Goal: Transaction & Acquisition: Purchase product/service

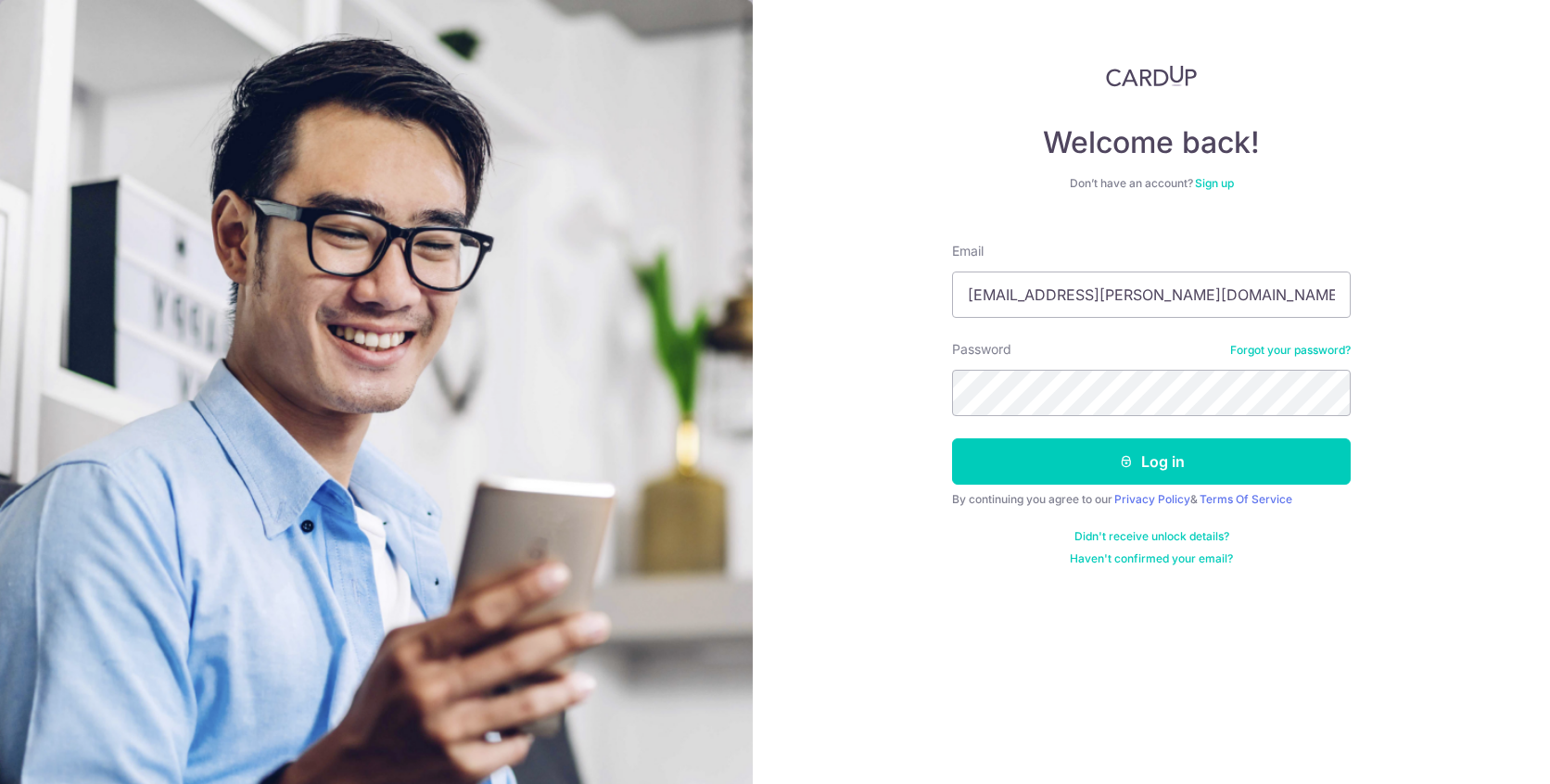
type input "[EMAIL_ADDRESS][PERSON_NAME][DOMAIN_NAME]"
click at [952, 438] on button "Log in" at bounding box center [1151, 461] width 399 height 47
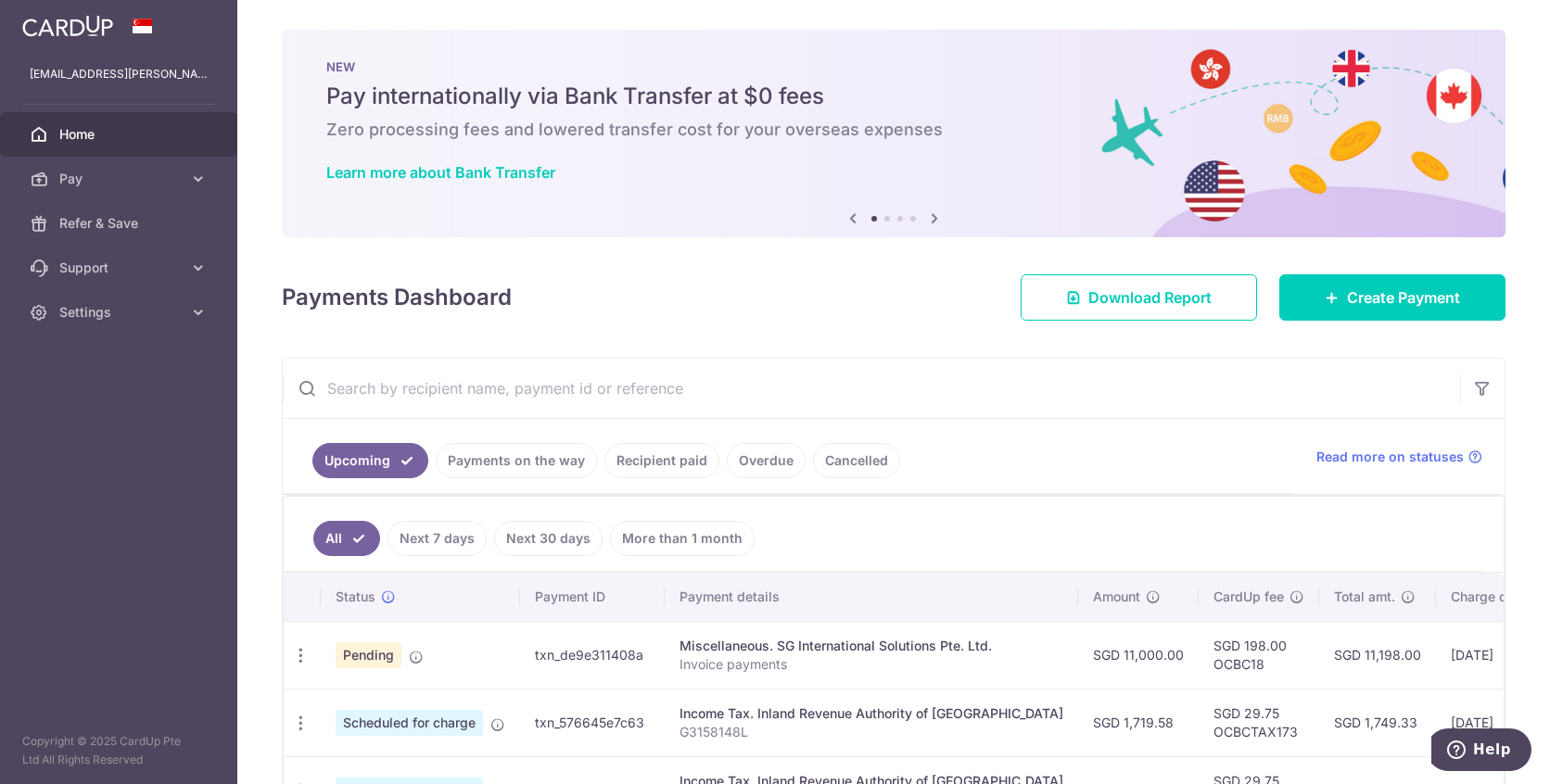
click at [1373, 301] on div at bounding box center [782, 395] width 1566 height 791
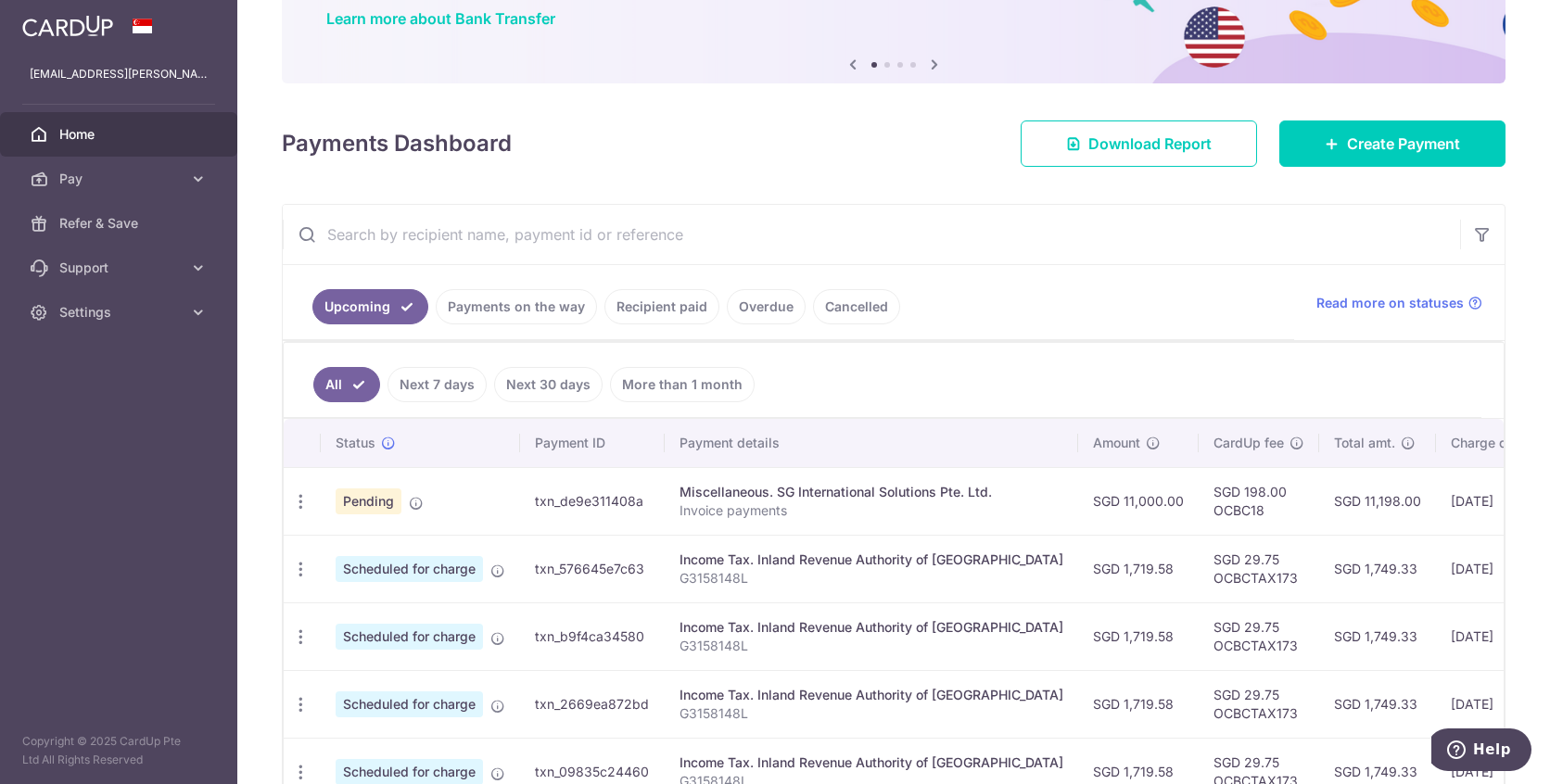
scroll to position [92, 0]
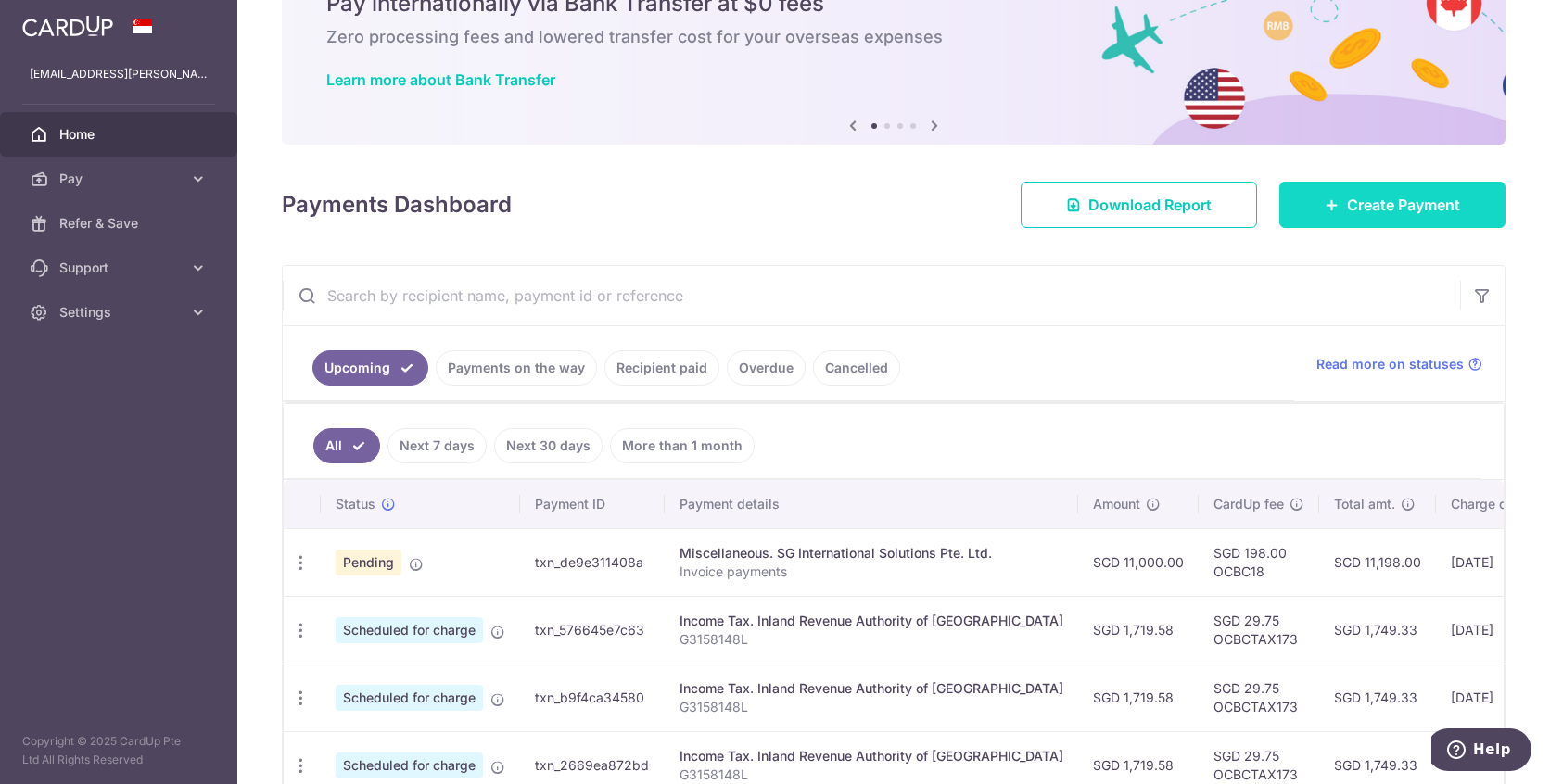
click at [1357, 197] on span "Create Payment" at bounding box center [1404, 205] width 113 height 22
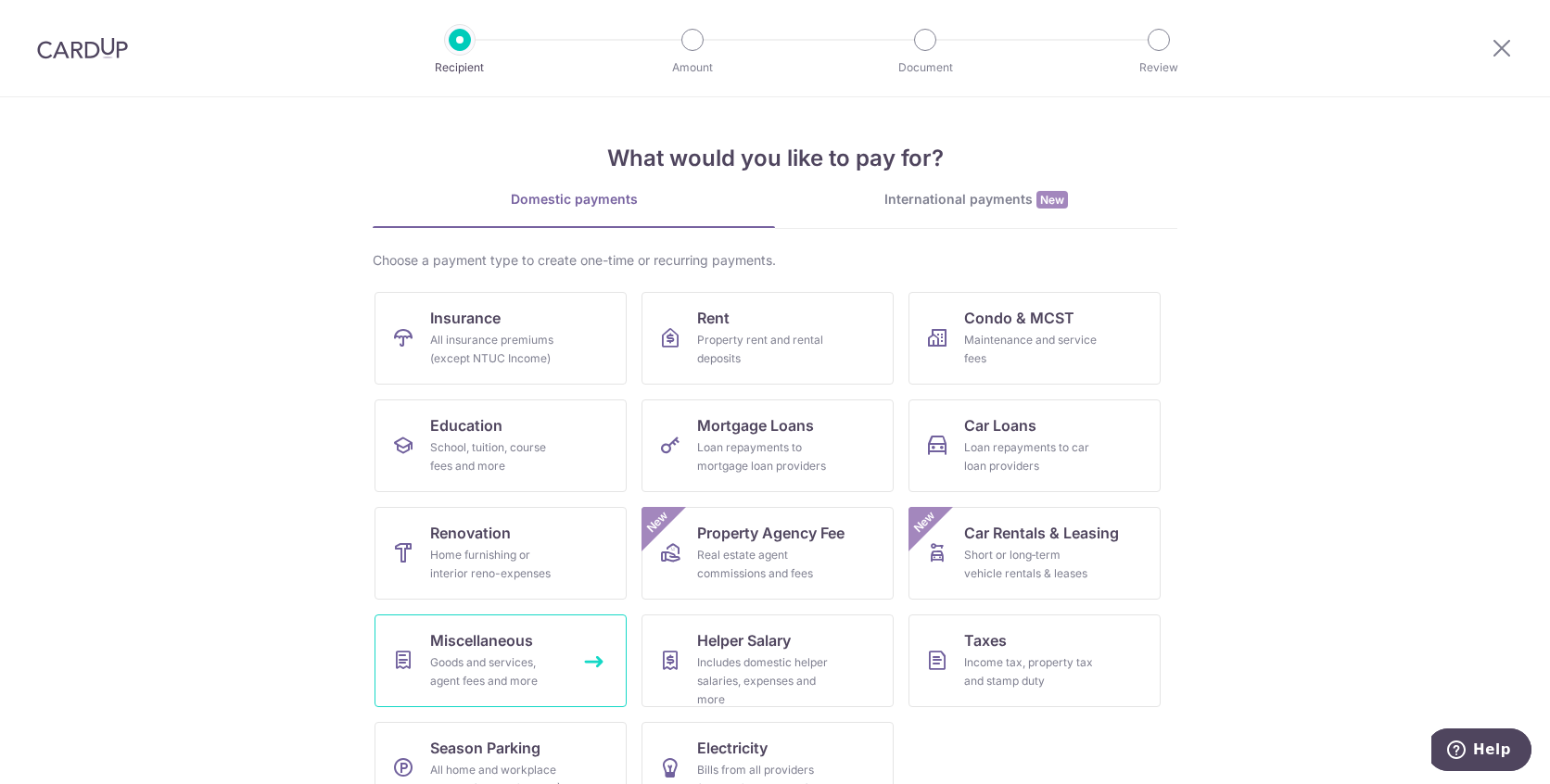
click at [536, 673] on div "Goods and services, agent fees and more" at bounding box center [497, 671] width 133 height 37
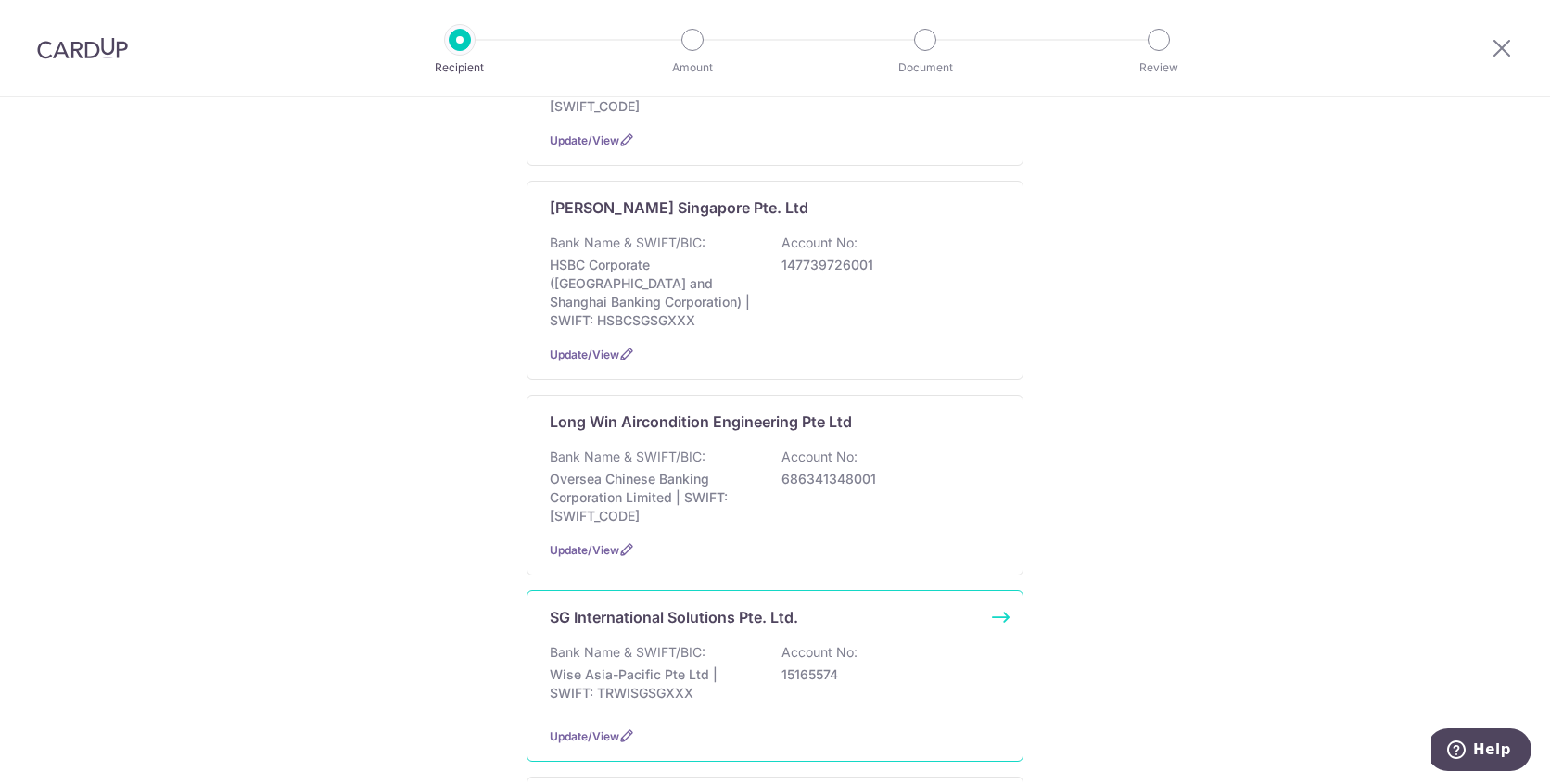
scroll to position [834, 0]
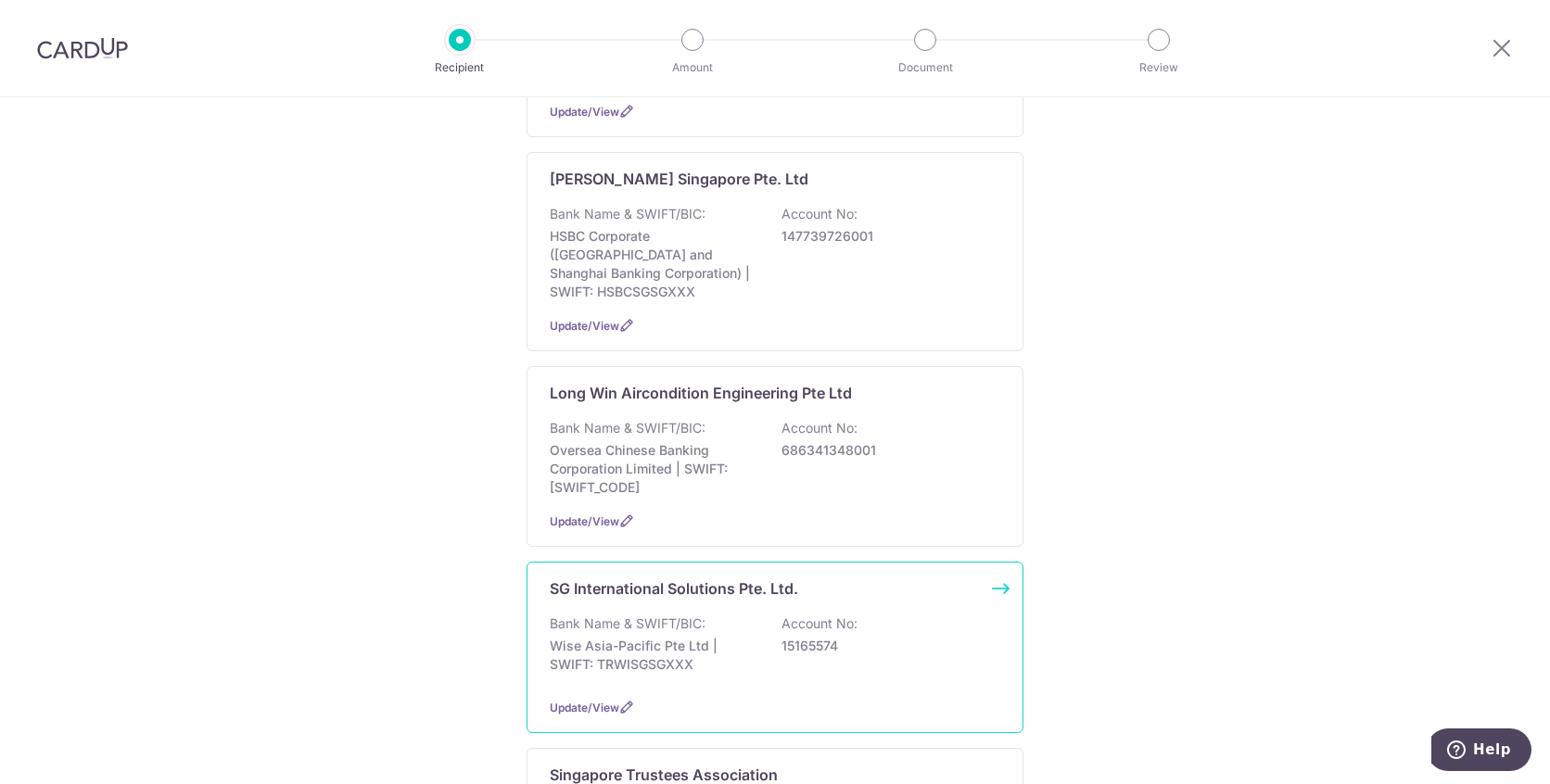
click at [670, 614] on p "Bank Name & SWIFT/BIC:" at bounding box center [627, 623] width 156 height 19
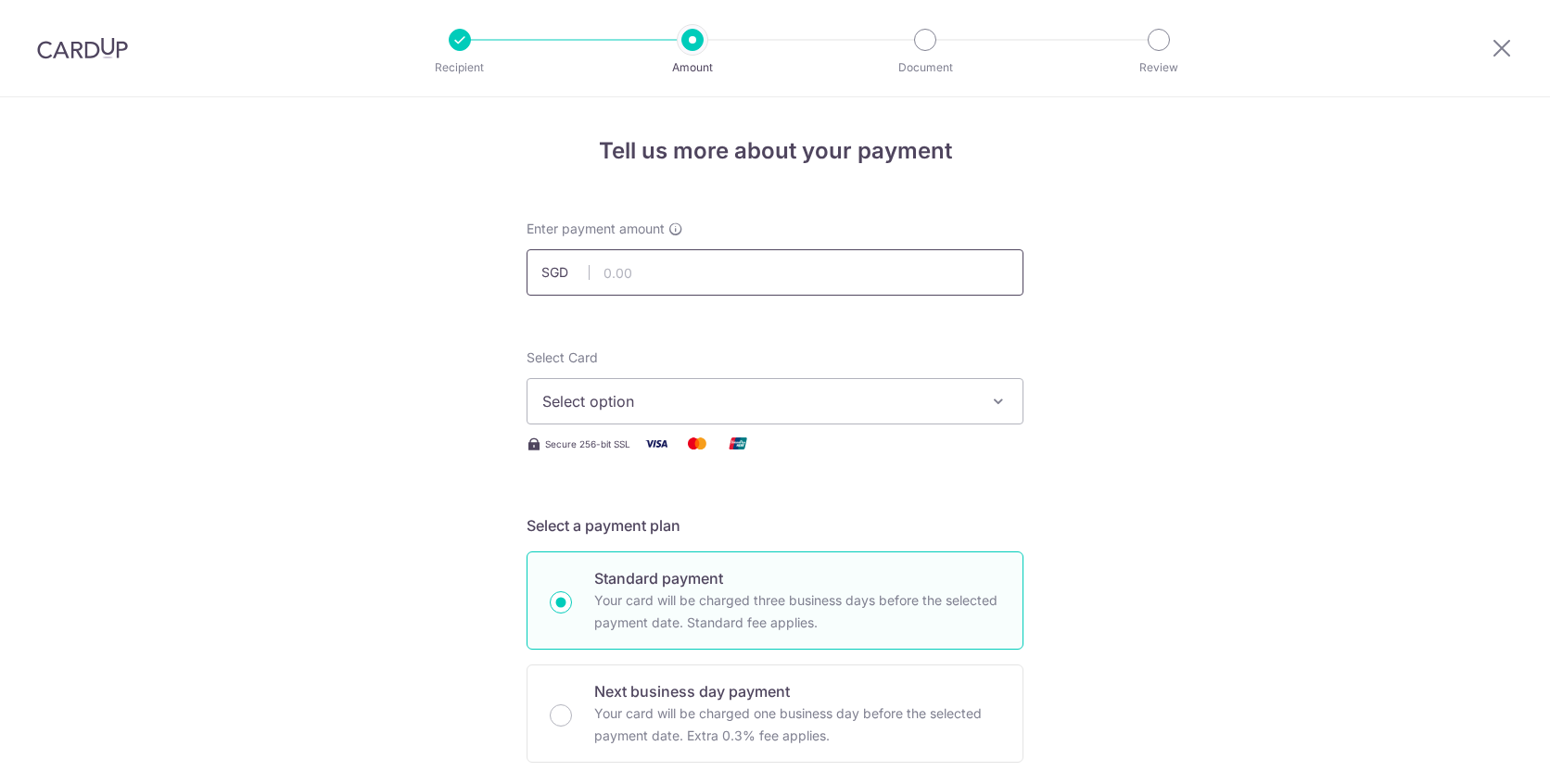
click at [640, 277] on input "text" at bounding box center [775, 272] width 497 height 47
type input "10,000.00"
click at [622, 395] on span "Select option" at bounding box center [759, 401] width 432 height 22
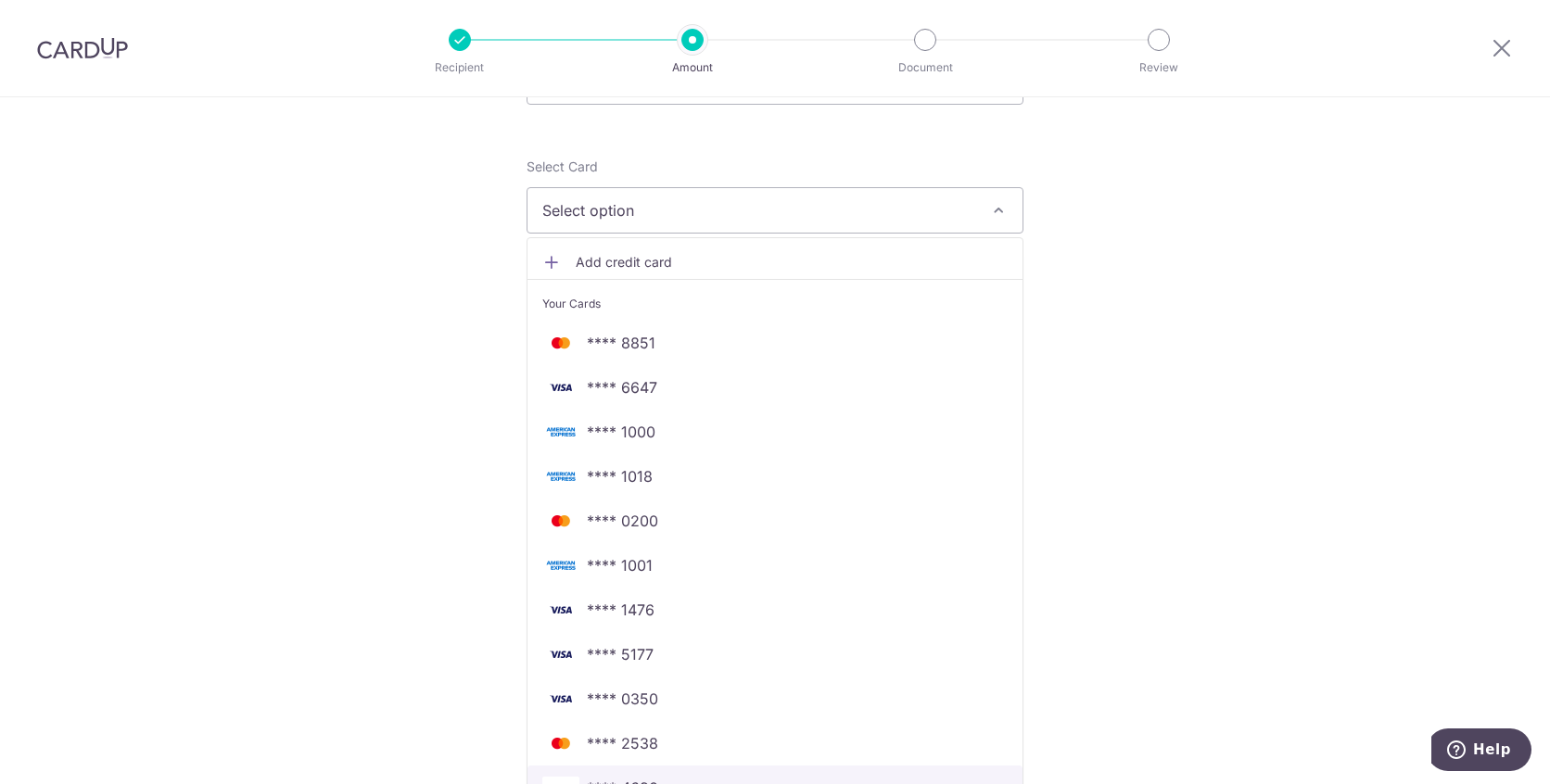
scroll to position [278, 0]
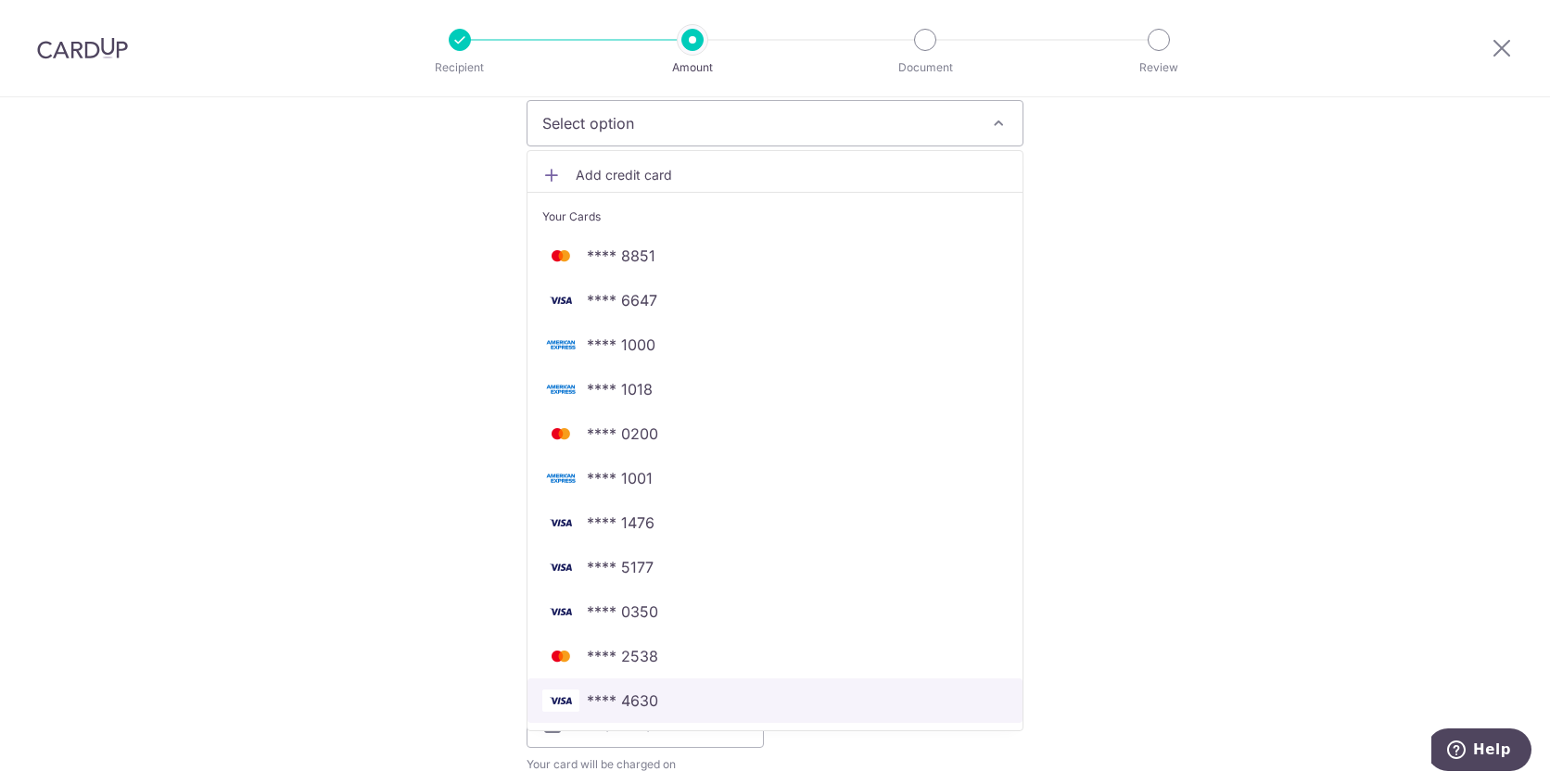
click at [663, 703] on span "**** 4630" at bounding box center [775, 701] width 465 height 22
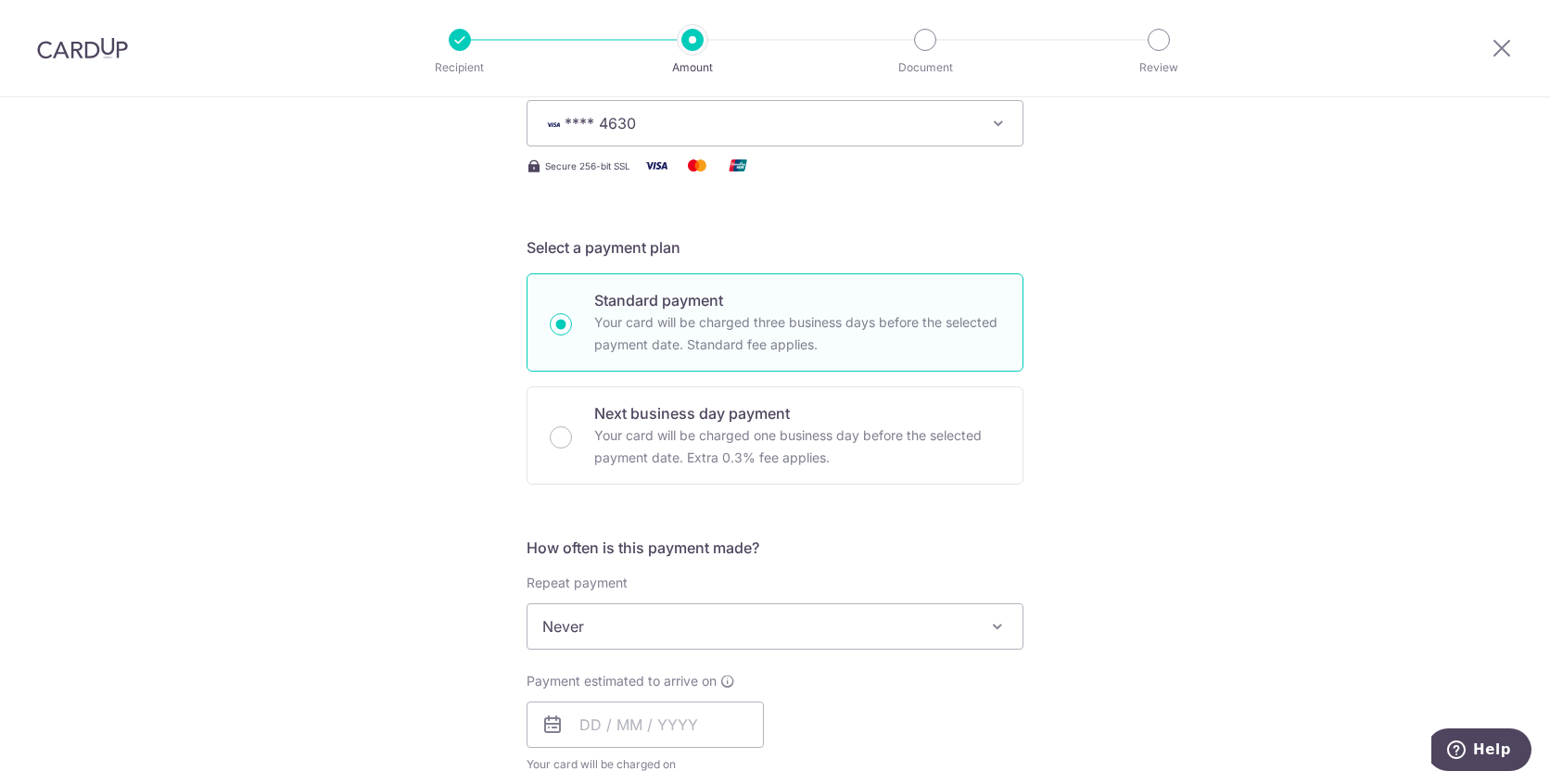
scroll to position [463, 0]
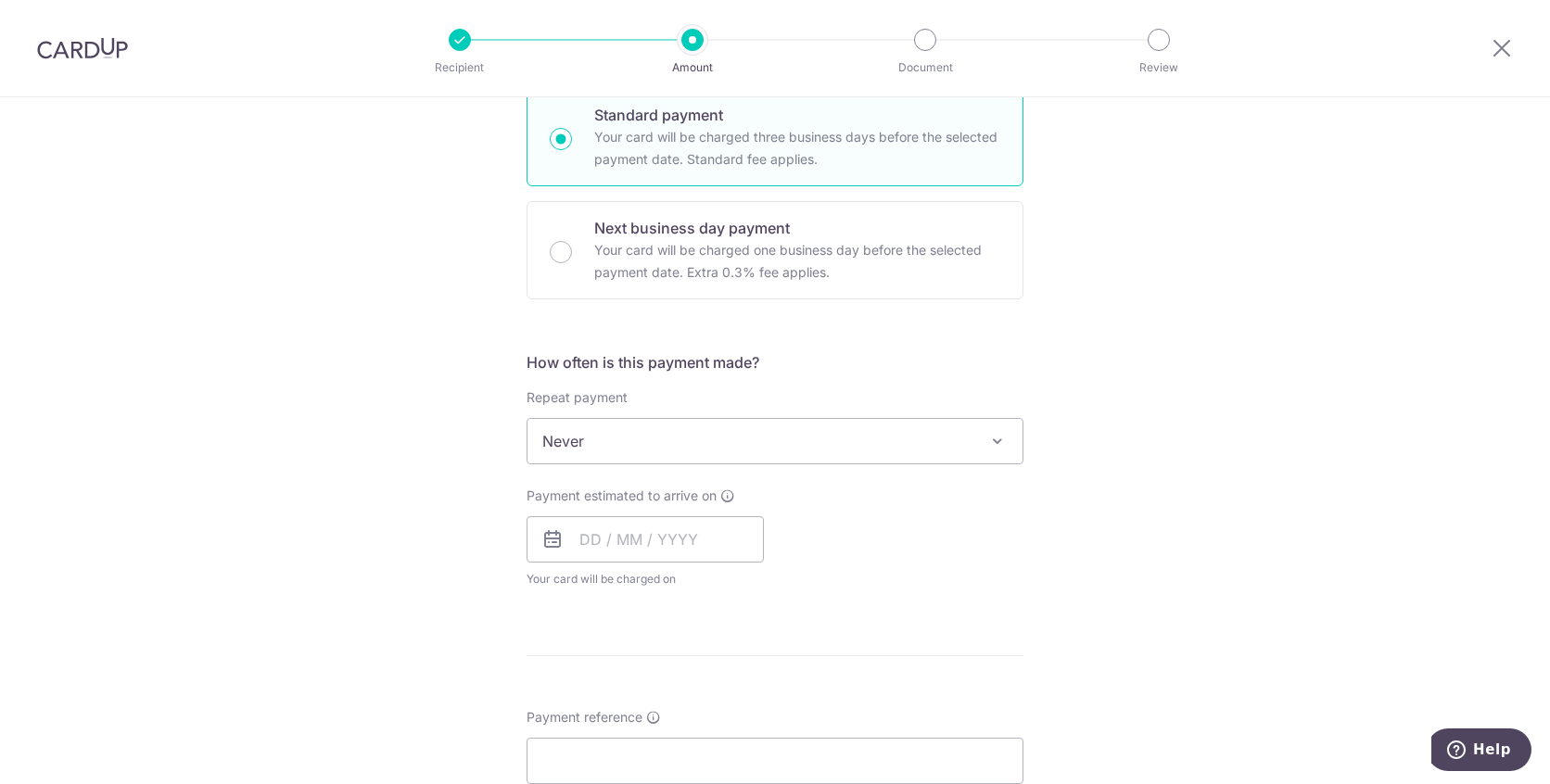
click at [630, 449] on span "Never" at bounding box center [775, 441] width 495 height 45
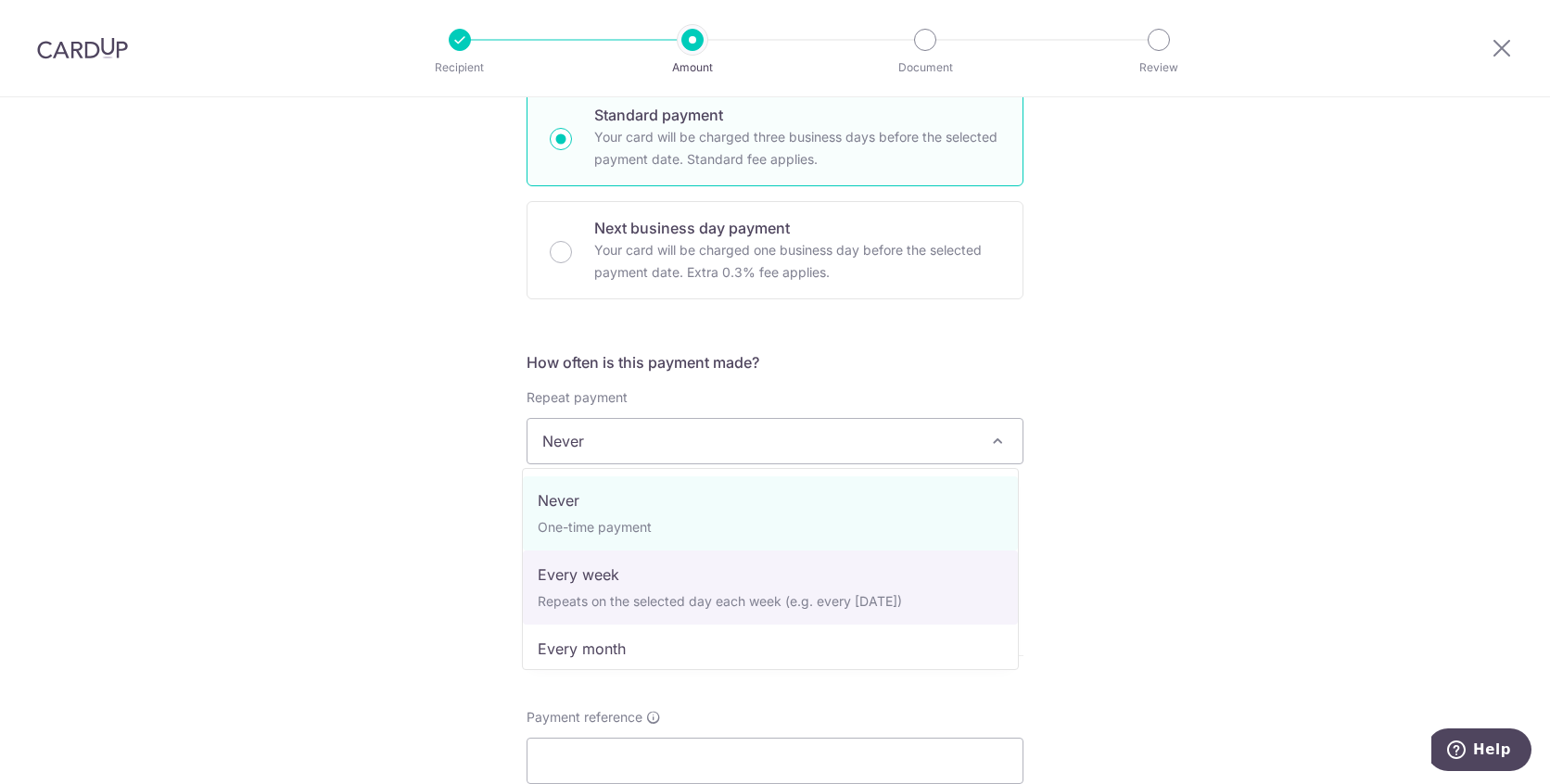
select select "2"
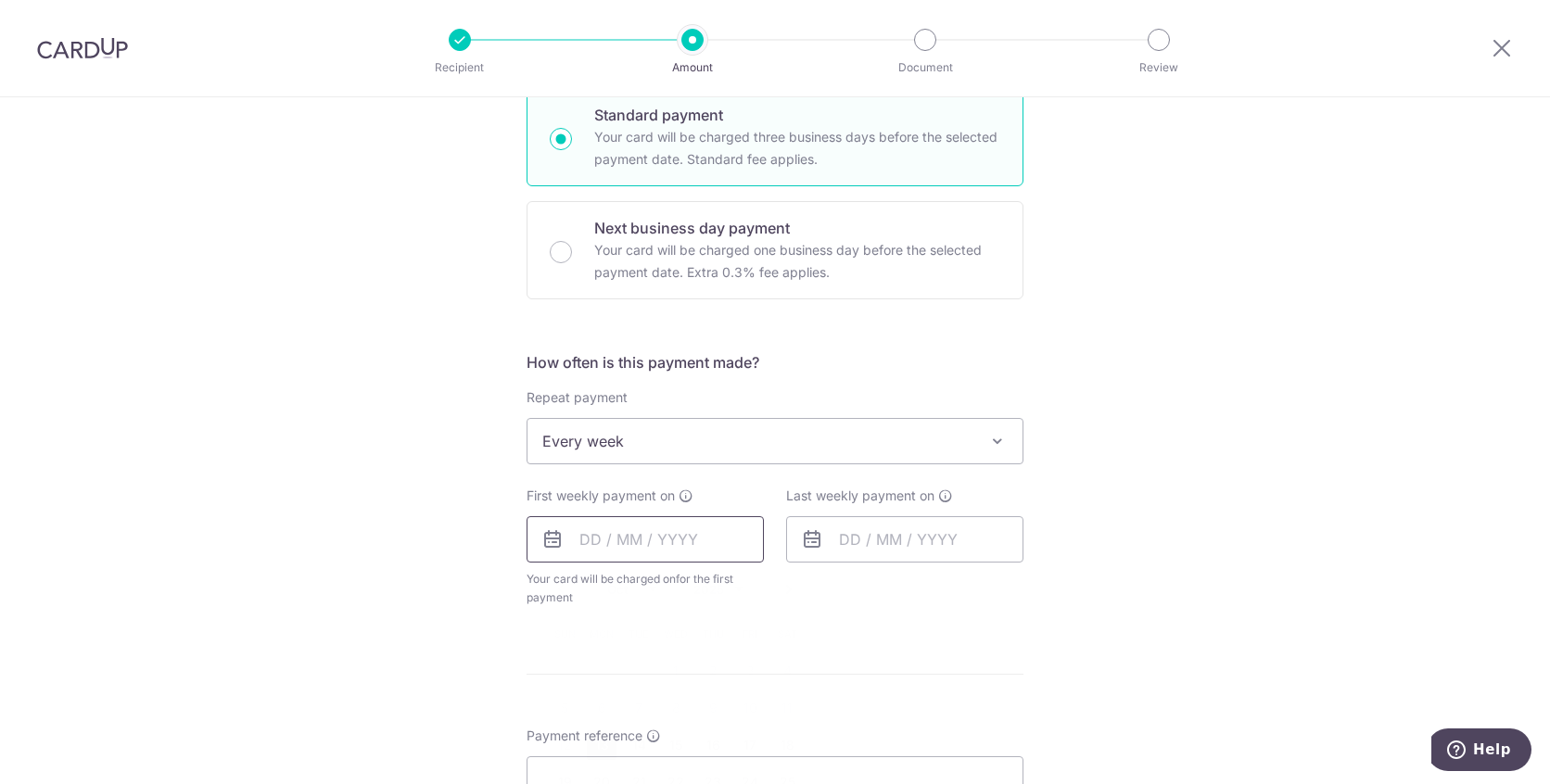
click at [611, 548] on input "text" at bounding box center [645, 539] width 238 height 47
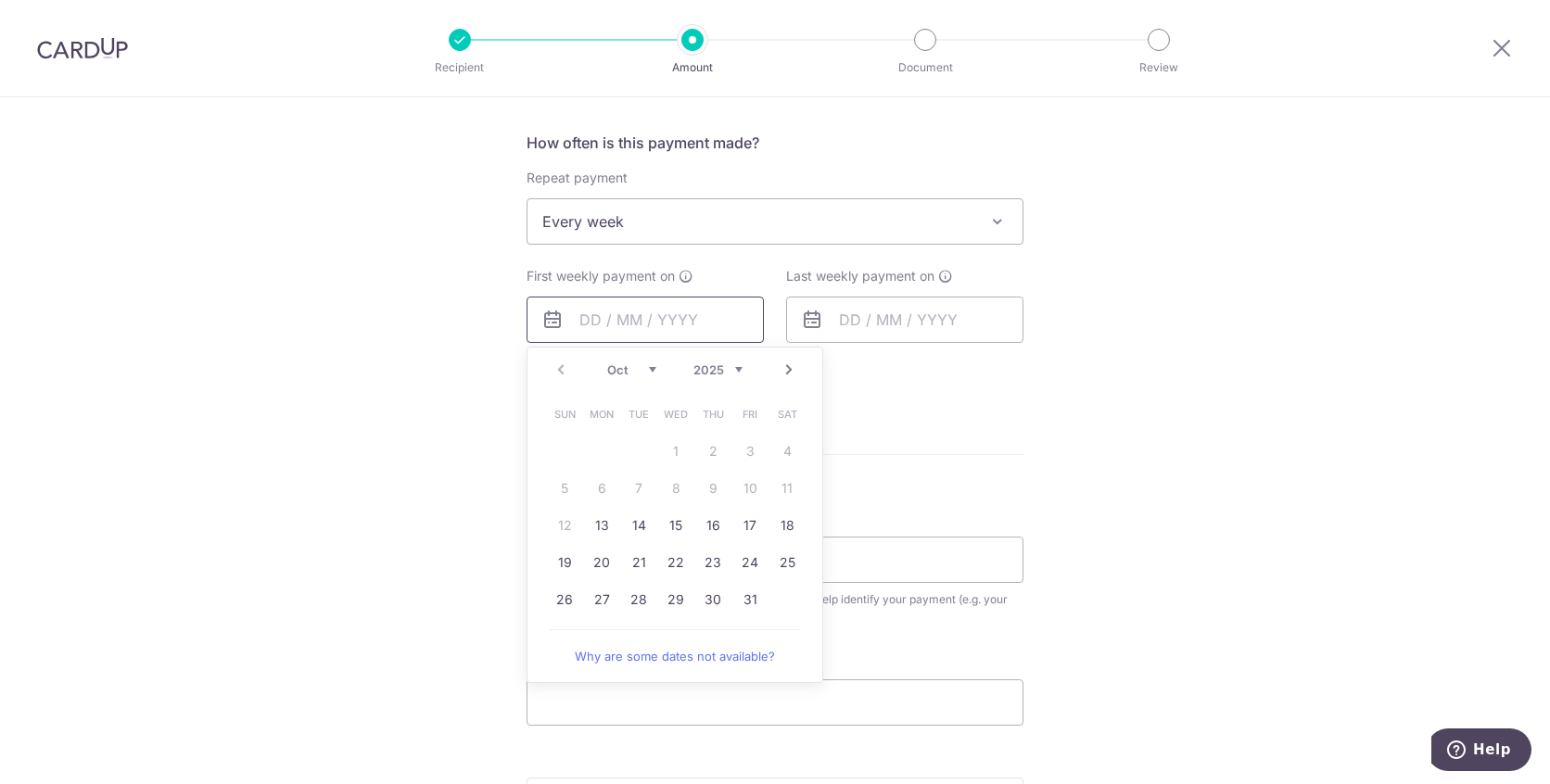
scroll to position [741, 0]
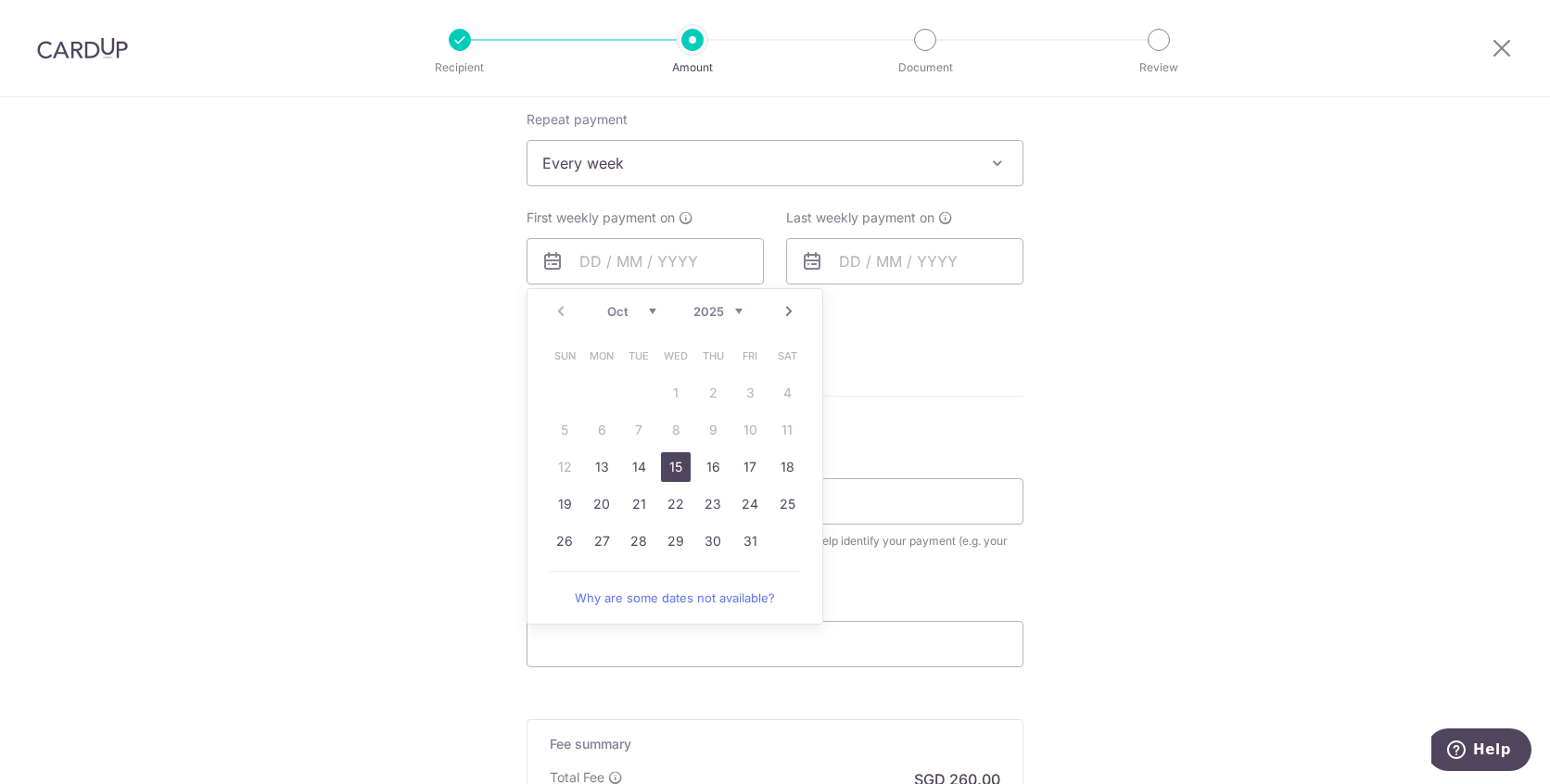
click at [674, 466] on link "15" at bounding box center [676, 467] width 30 height 30
type input "15/10/2025"
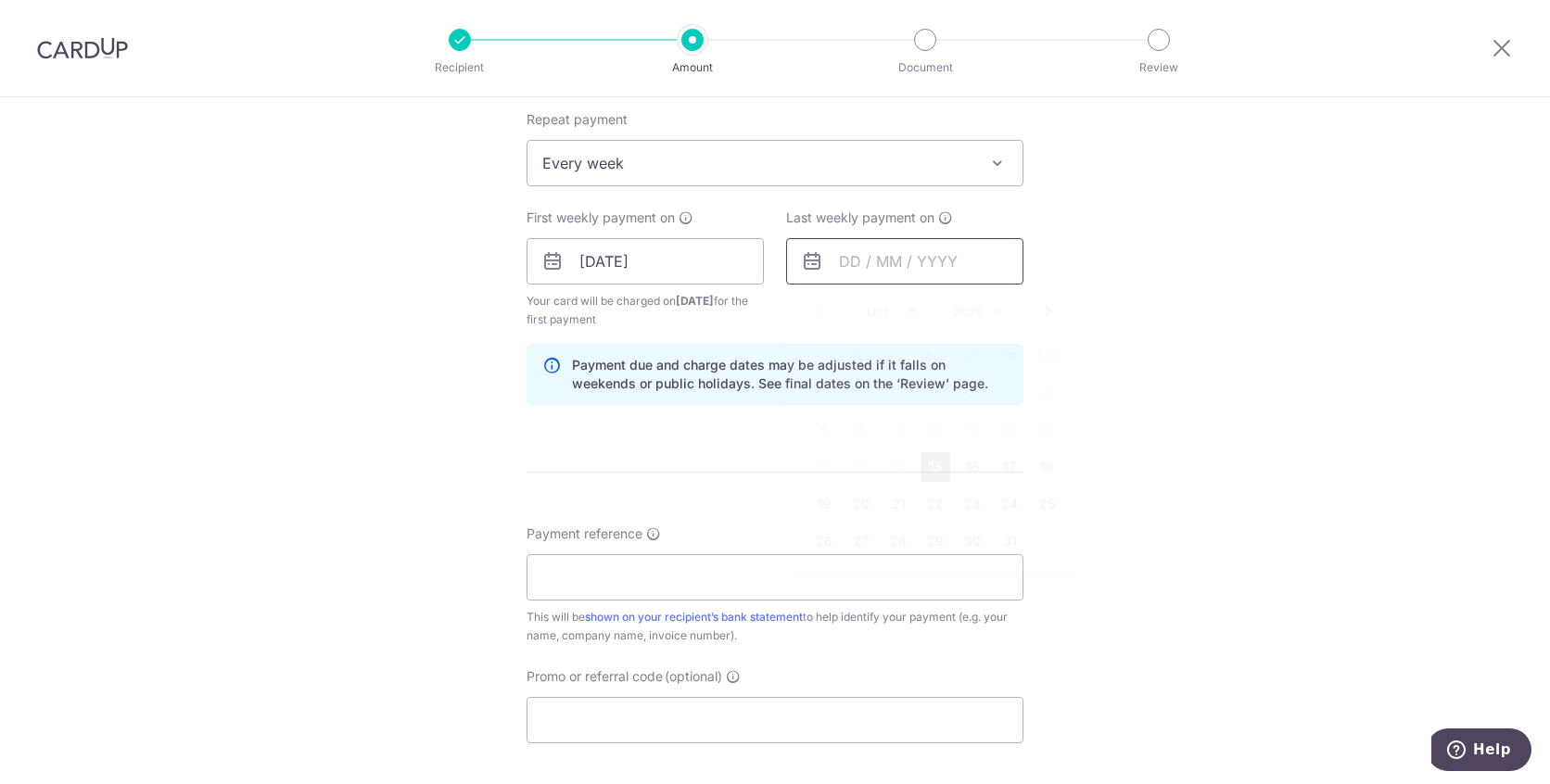
click at [889, 272] on input "text" at bounding box center [905, 261] width 238 height 47
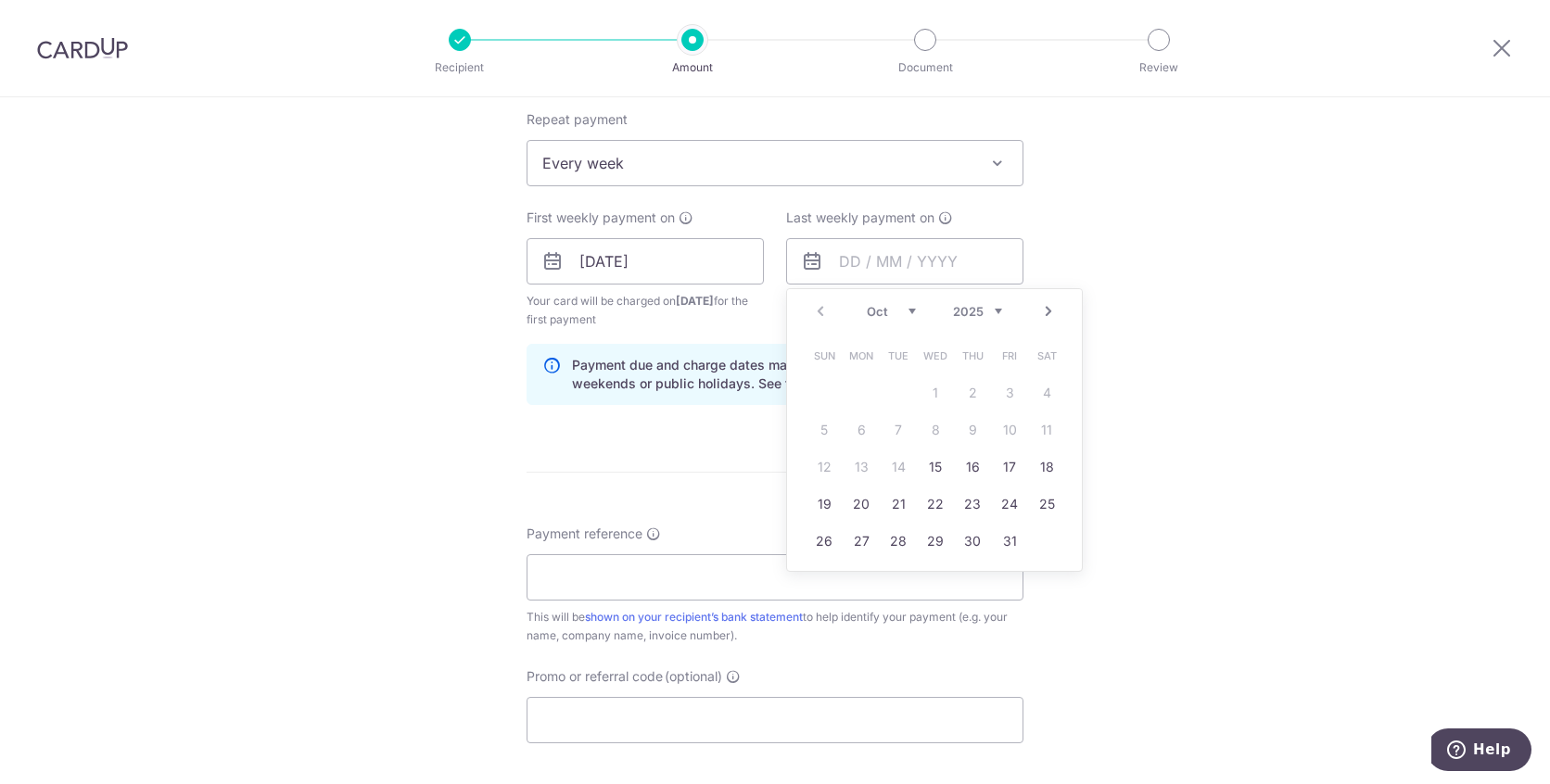
click at [1042, 314] on link "Next" at bounding box center [1049, 311] width 22 height 22
click at [1048, 311] on link "Next" at bounding box center [1049, 311] width 22 height 22
click at [922, 534] on link "31" at bounding box center [936, 542] width 30 height 30
type input "[DATE]"
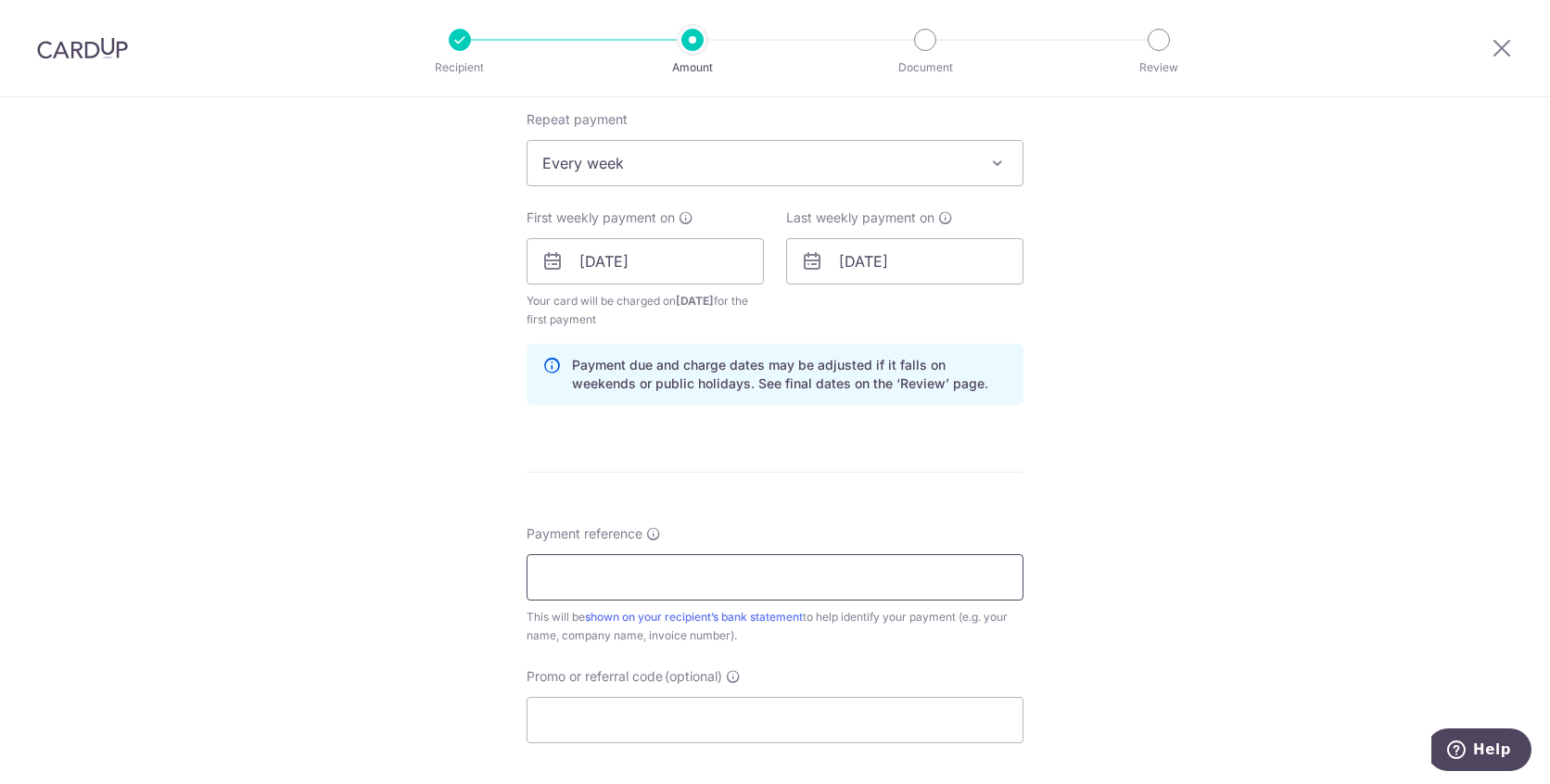
click at [587, 588] on input "Payment reference" at bounding box center [775, 577] width 497 height 47
type input "Invoice payments"
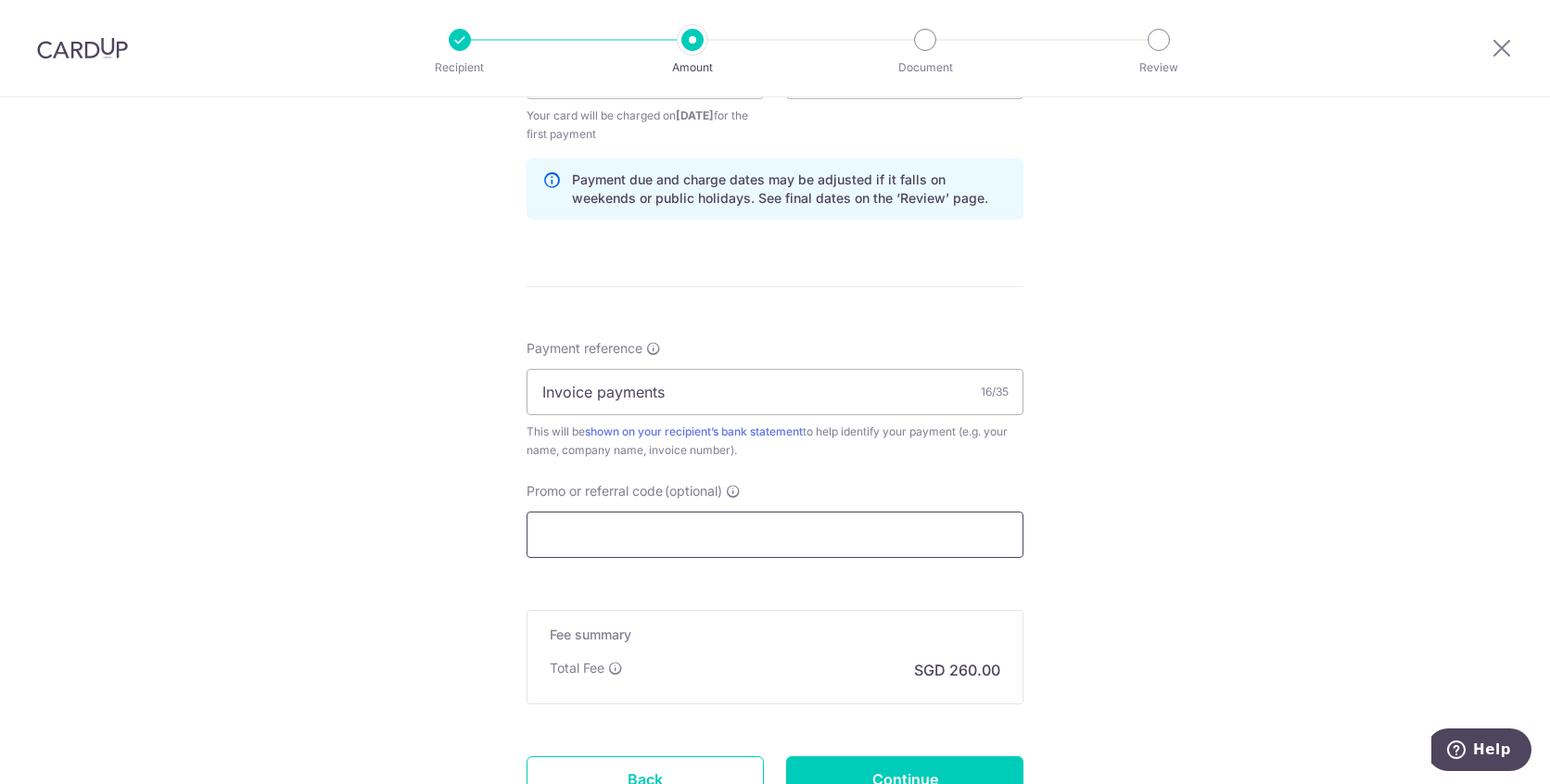
click at [600, 532] on input "Promo or referral code (optional)" at bounding box center [775, 535] width 497 height 47
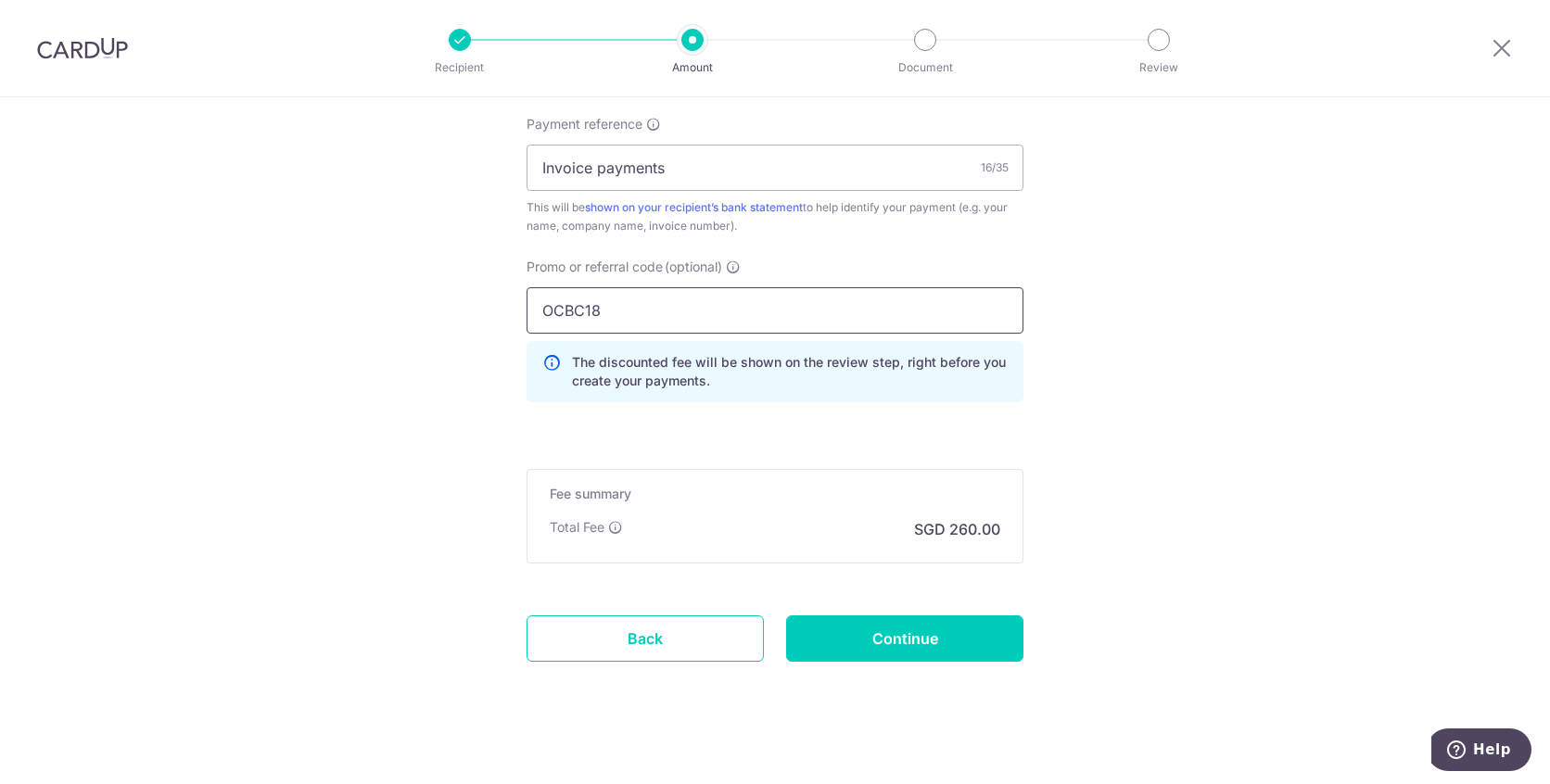
scroll to position [1168, 0]
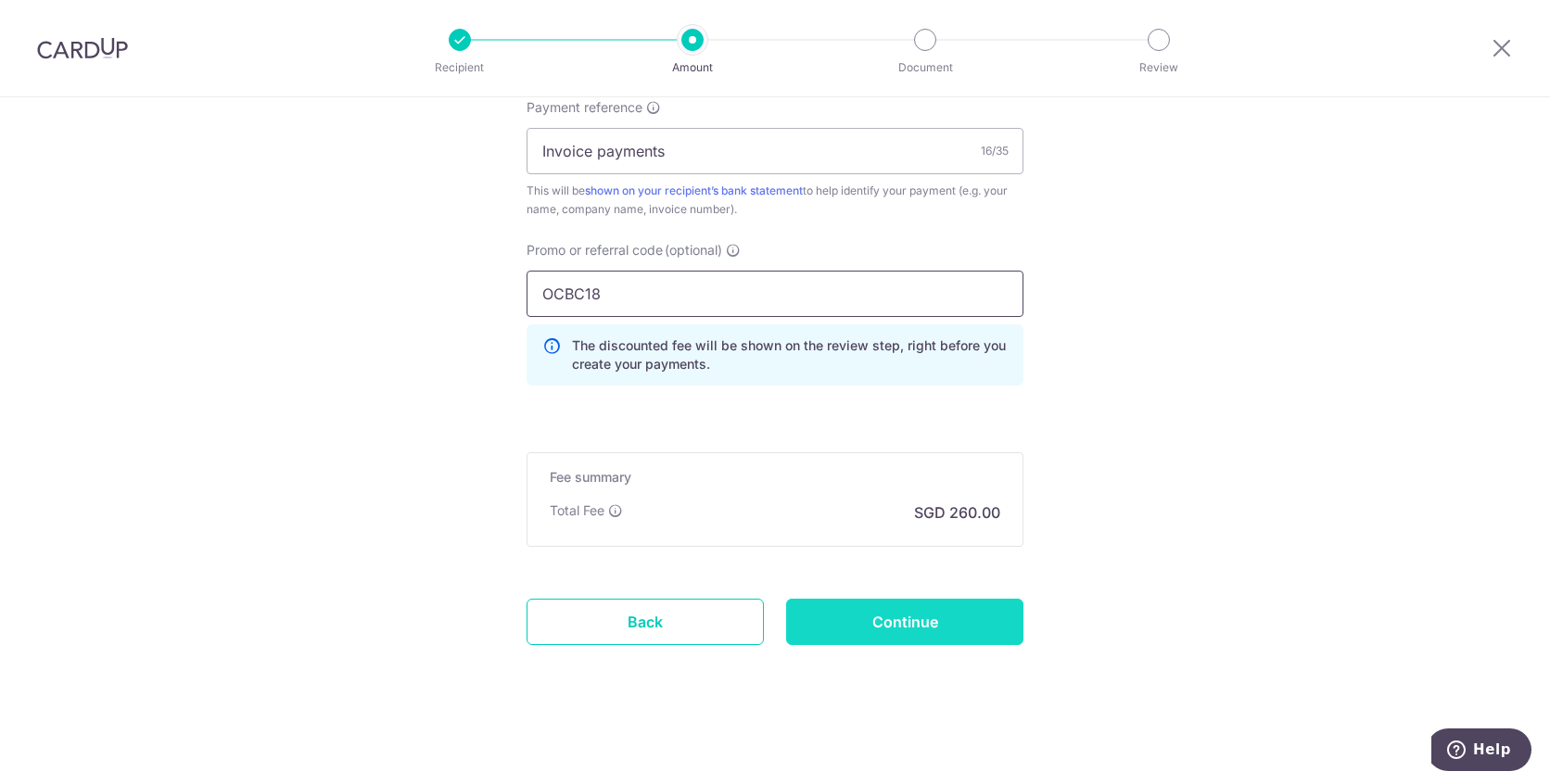
type input "OCBC18"
click at [868, 612] on input "Continue" at bounding box center [905, 621] width 238 height 47
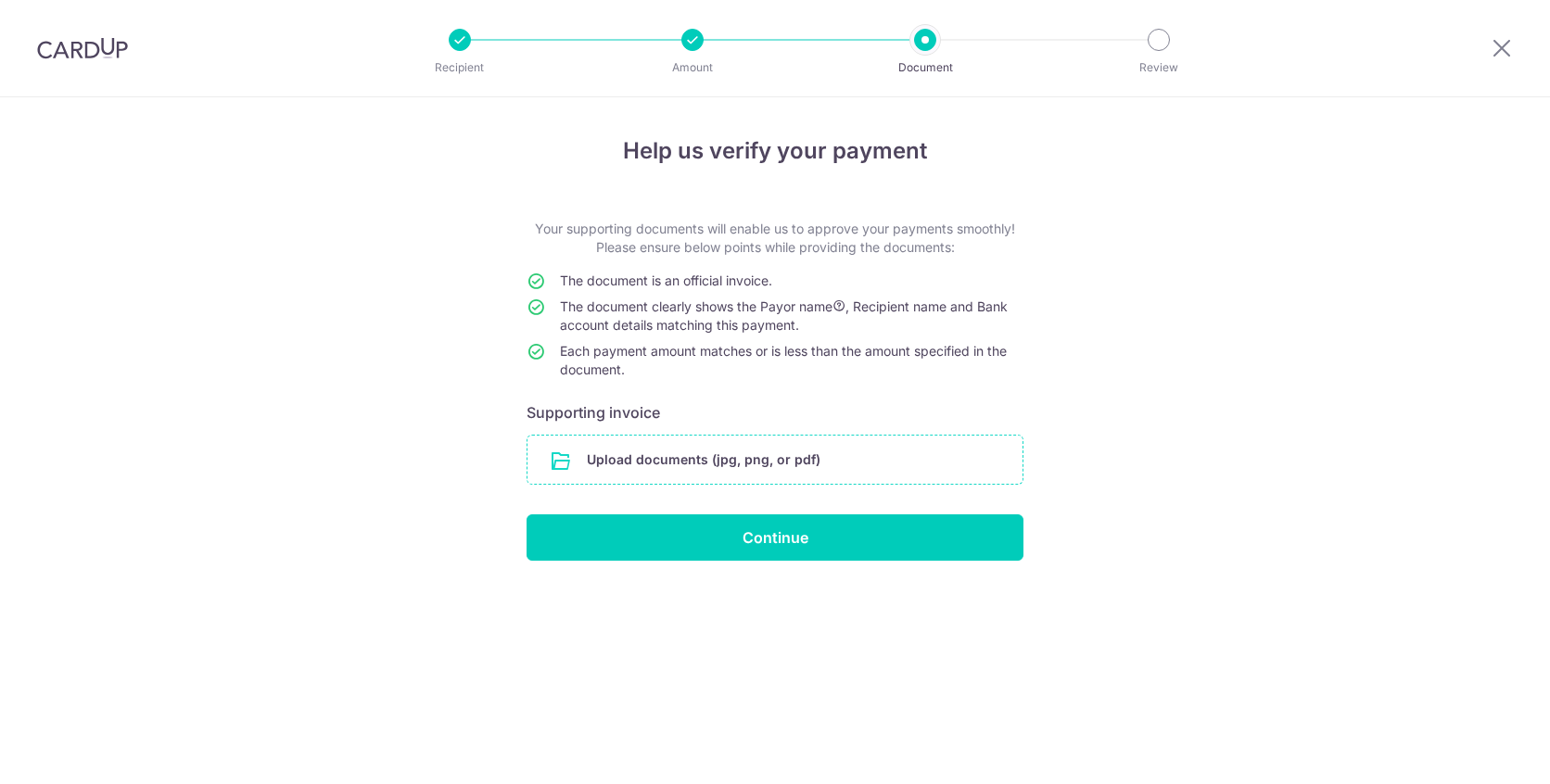
click at [620, 466] on input "file" at bounding box center [775, 459] width 495 height 48
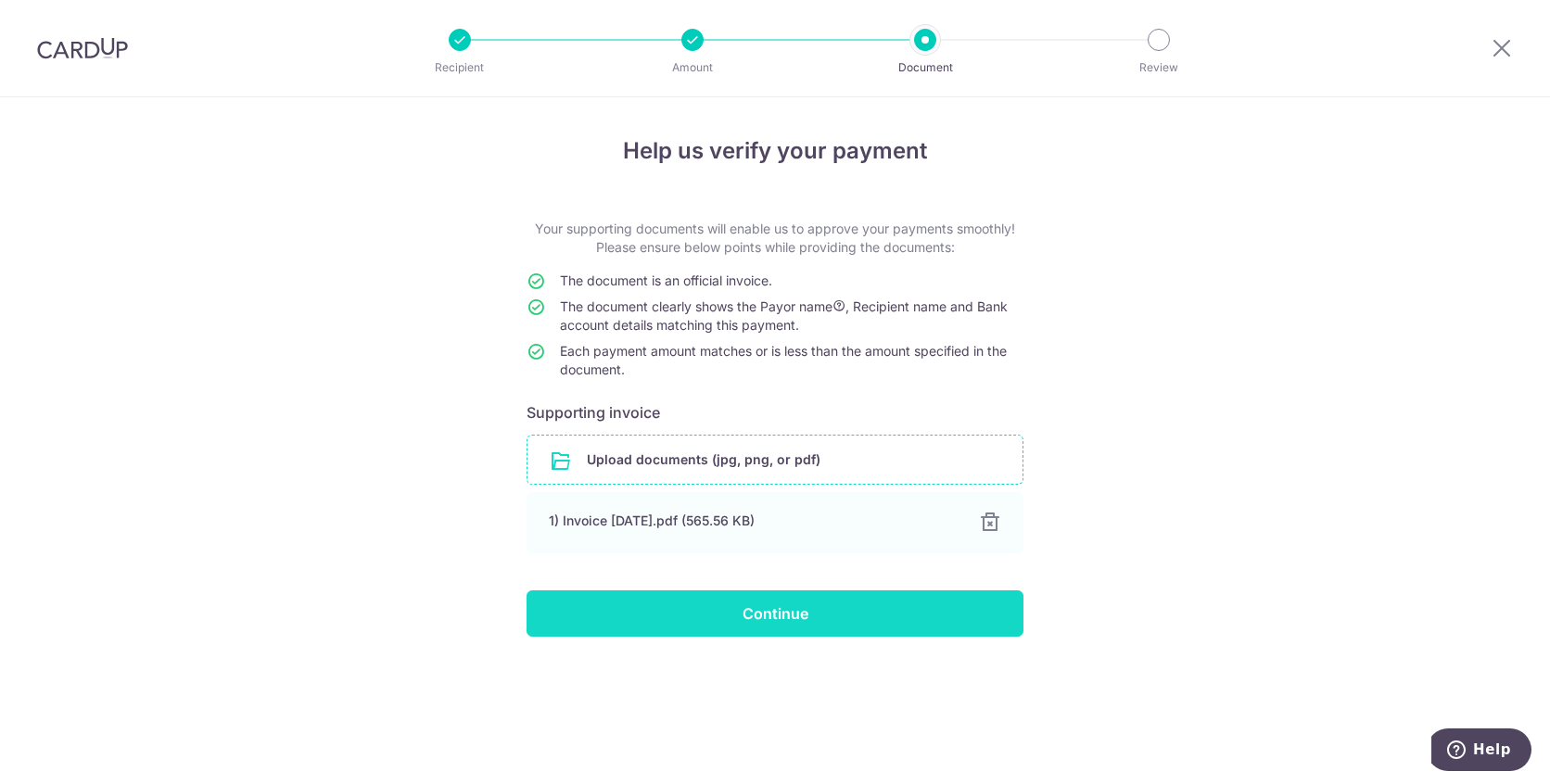
click at [783, 622] on input "Continue" at bounding box center [775, 613] width 497 height 47
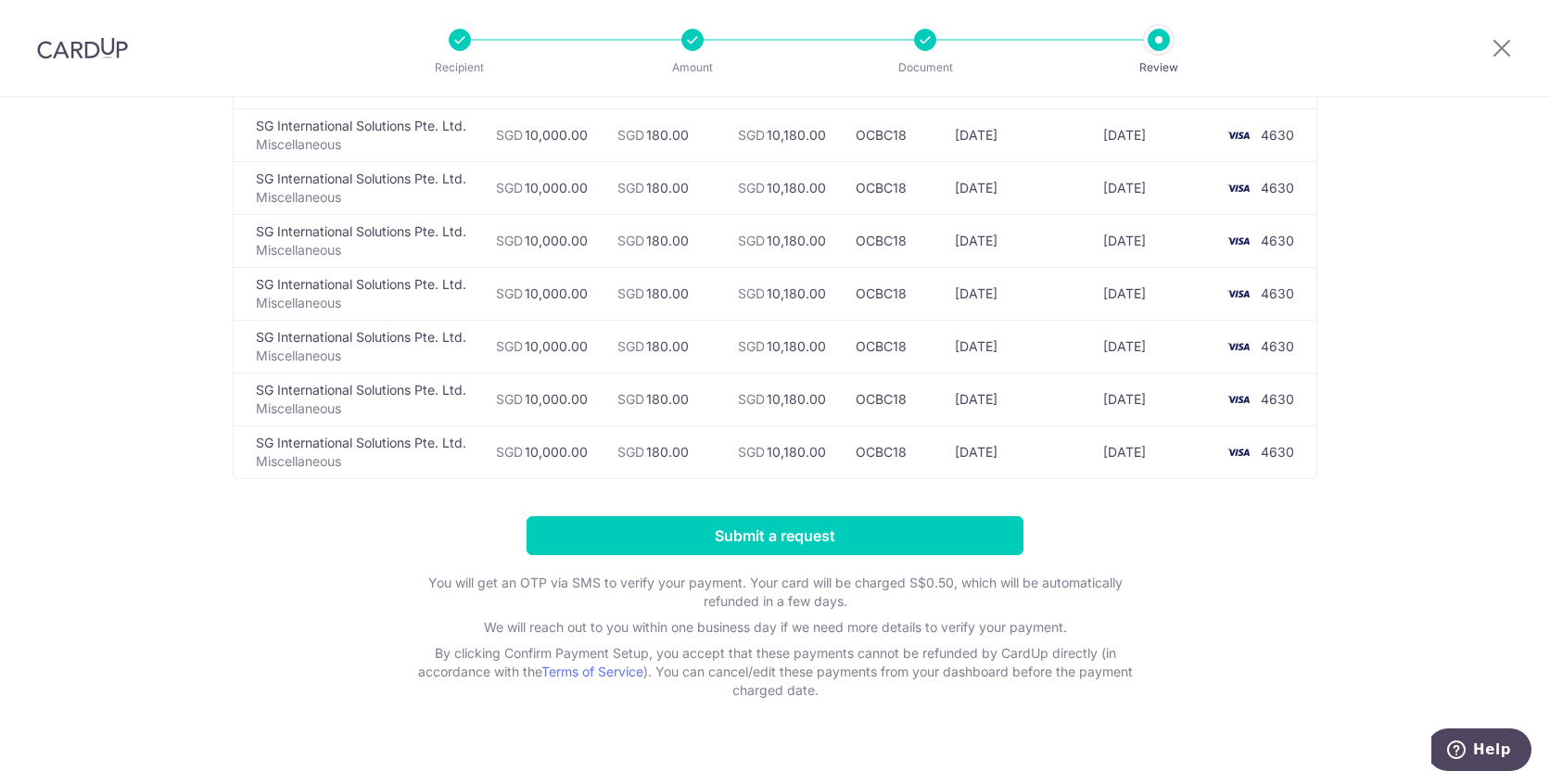
scroll to position [487, 0]
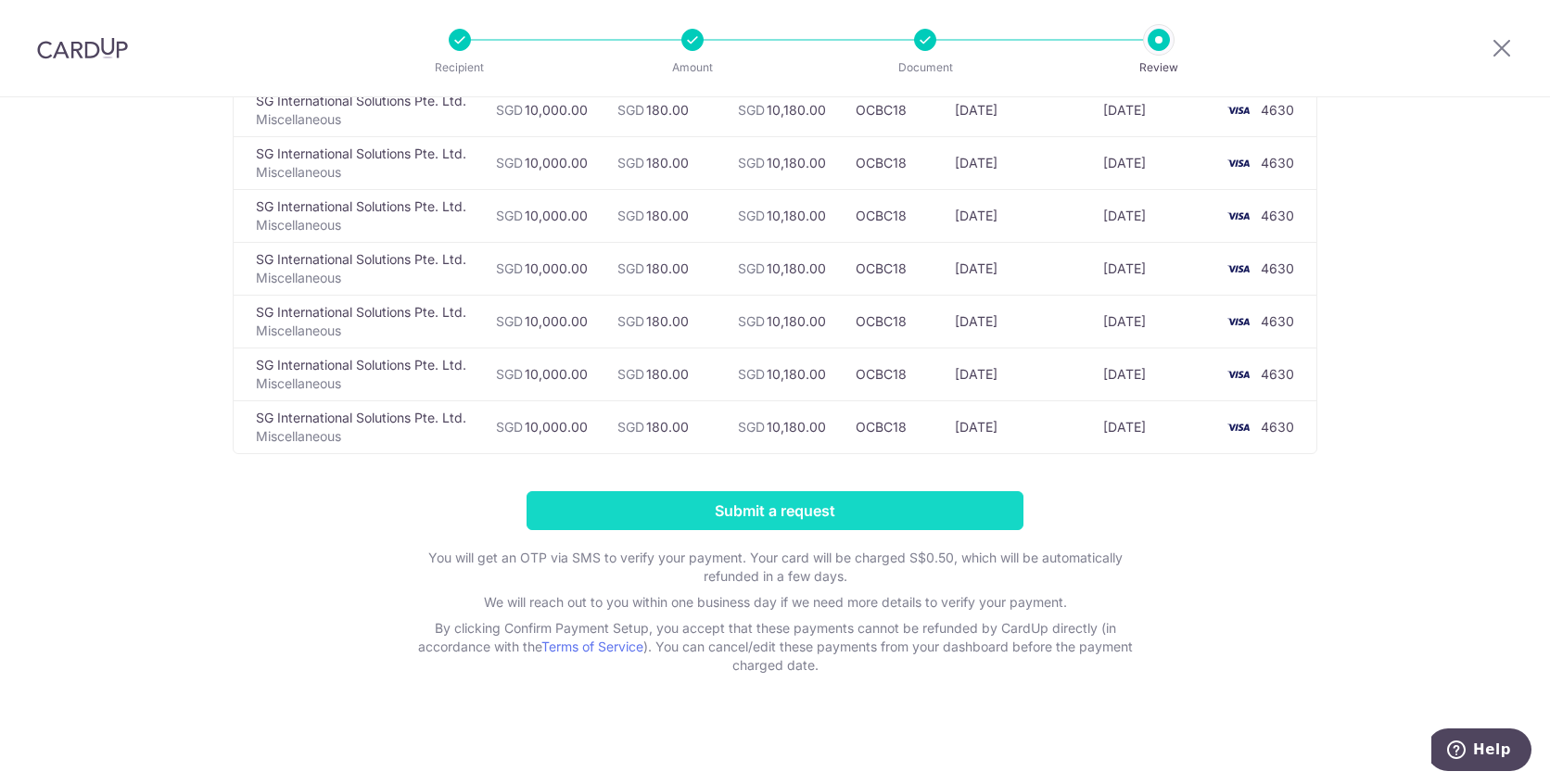
click at [821, 506] on input "Submit a request" at bounding box center [775, 510] width 497 height 39
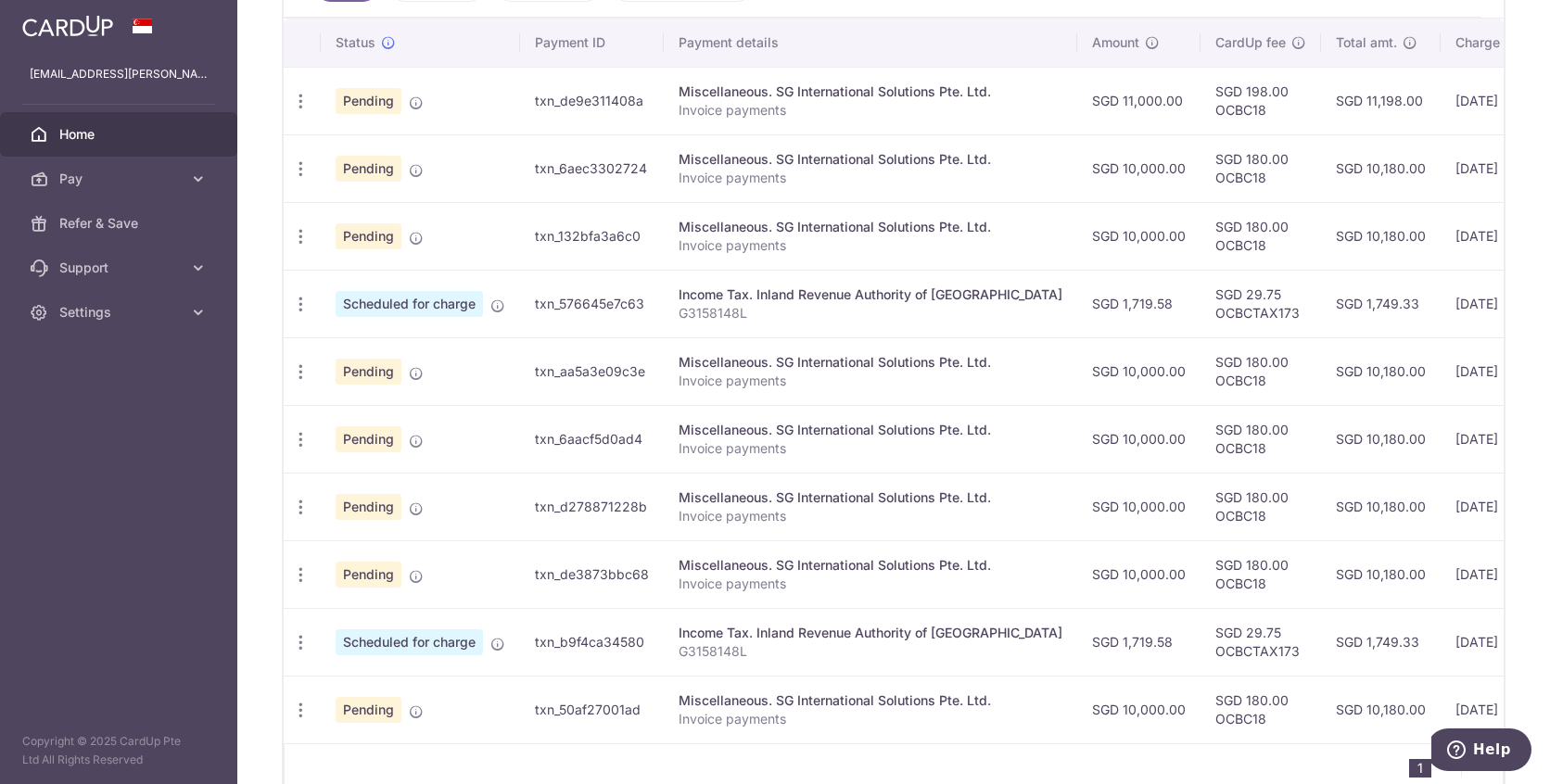
scroll to position [556, 0]
